Goal: Check status: Check status

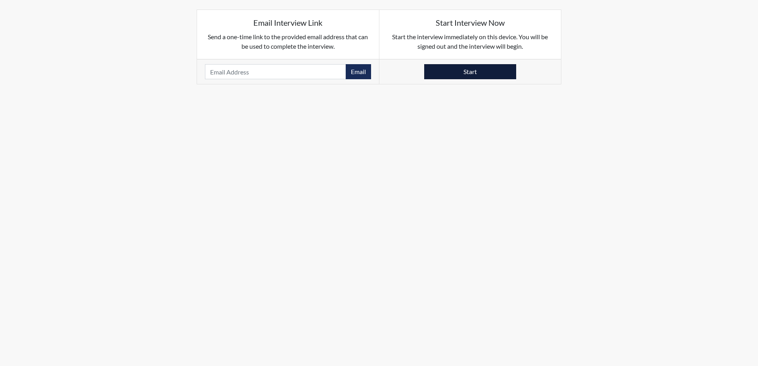
click at [468, 73] on button "Start" at bounding box center [470, 71] width 92 height 15
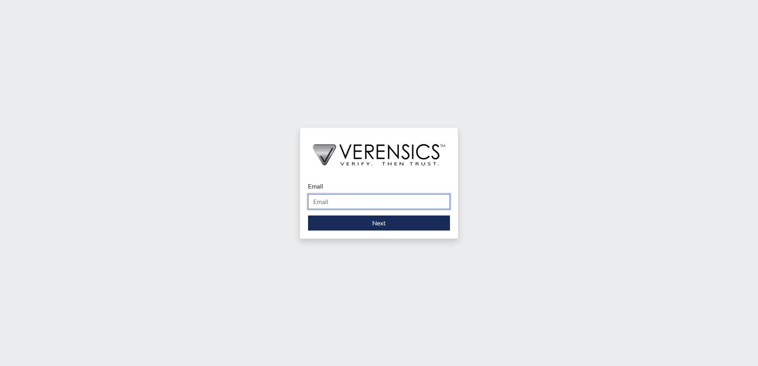
click at [364, 202] on input "Email" at bounding box center [379, 201] width 142 height 15
type input "[PERSON_NAME][EMAIL_ADDRESS][DOMAIN_NAME]"
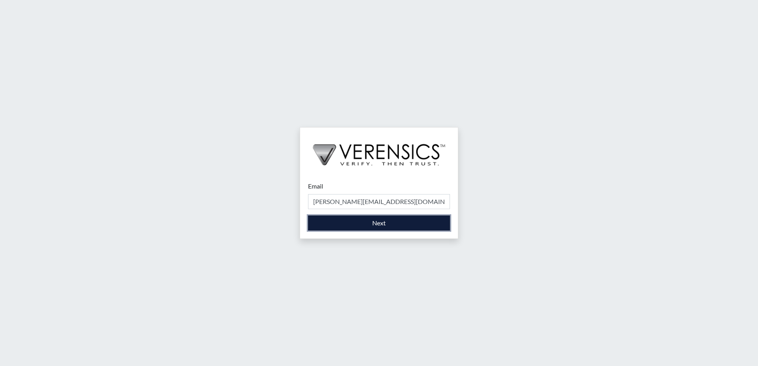
click at [373, 221] on button "Next" at bounding box center [379, 223] width 142 height 15
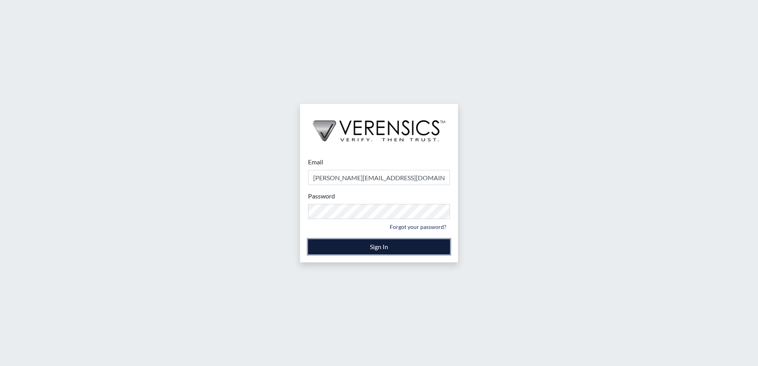
click at [383, 248] on button "Sign In" at bounding box center [379, 246] width 142 height 15
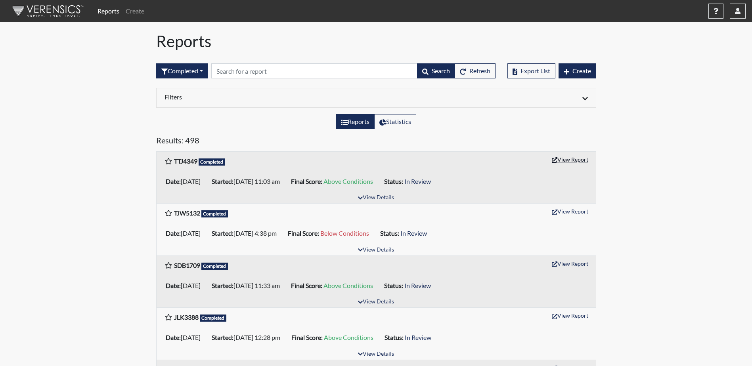
click at [571, 160] on button "View Report" at bounding box center [570, 159] width 44 height 12
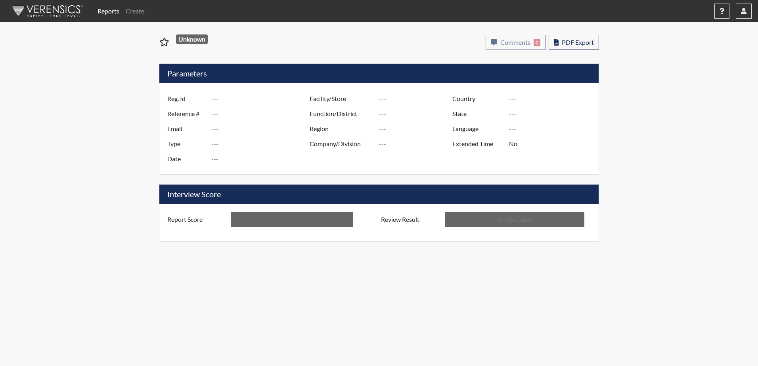
type input "TTJ4349"
type input "51356"
type input "---"
type input "Corrections Pre-Employment"
type input "Sep 18, 2025"
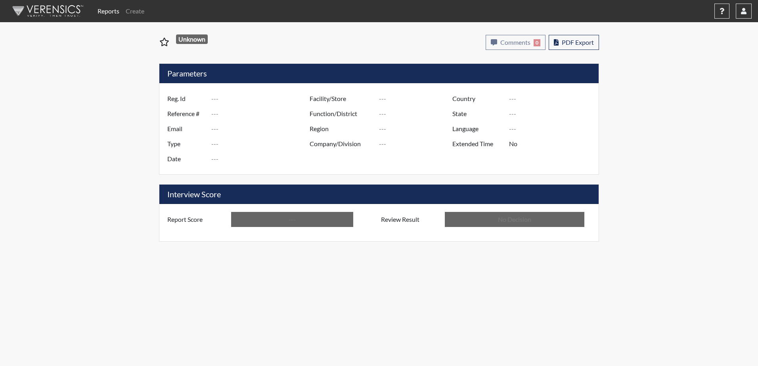
type input "Valdosta SP"
type input "United States"
type input "Georgia"
type input "English"
type input "Above Conditions"
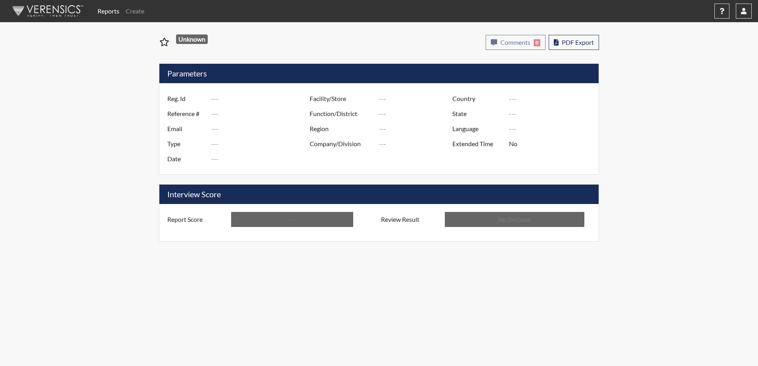
type input "In Review"
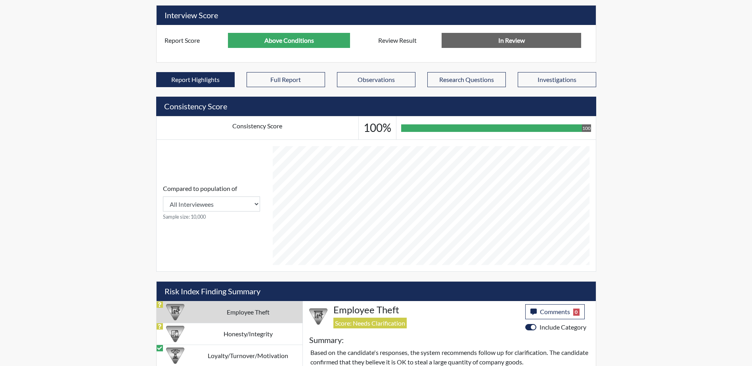
scroll to position [357, 0]
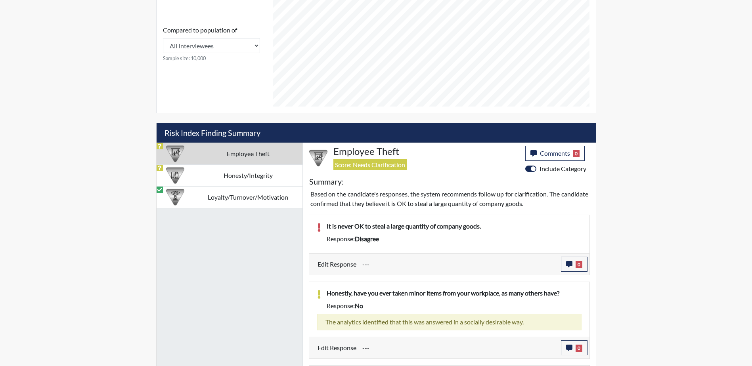
click at [242, 152] on td "Employee Theft" at bounding box center [248, 154] width 109 height 22
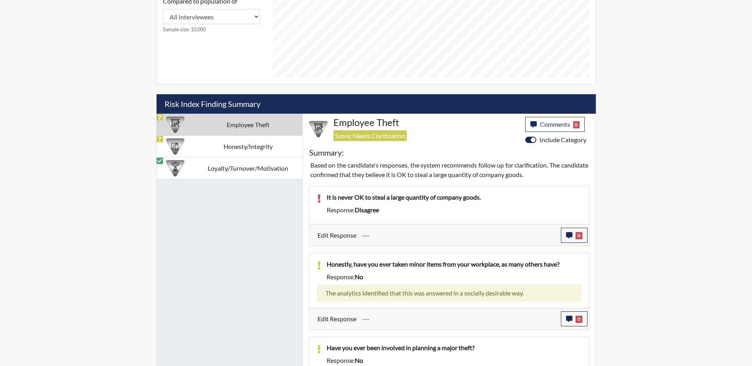
scroll to position [284, 0]
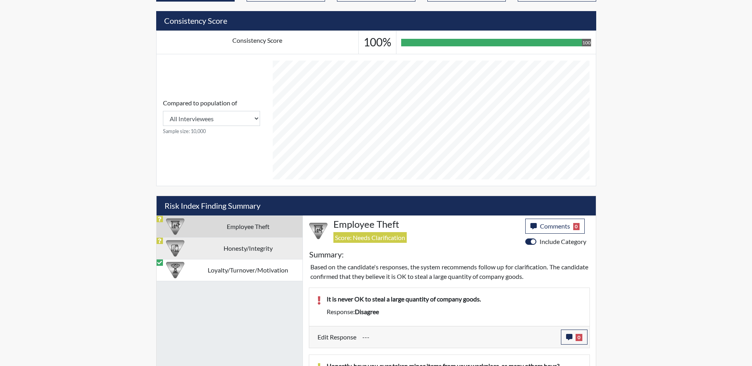
click at [235, 248] on td "Honesty/Integrity" at bounding box center [248, 248] width 109 height 22
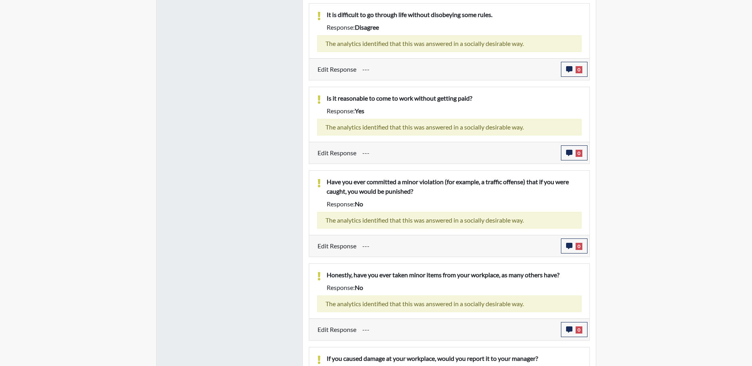
scroll to position [429, 0]
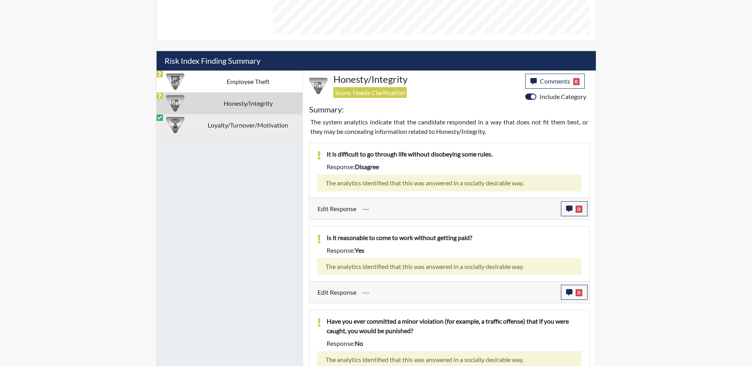
click at [230, 128] on td "Loyalty/Turnover/Motivation" at bounding box center [248, 125] width 109 height 22
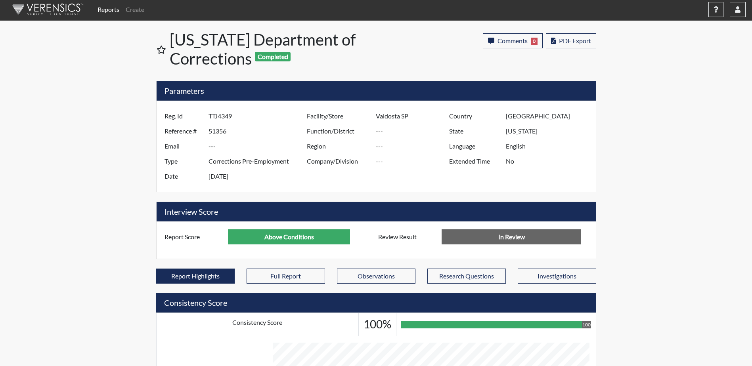
scroll to position [0, 0]
